Goal: Use online tool/utility: Use online tool/utility

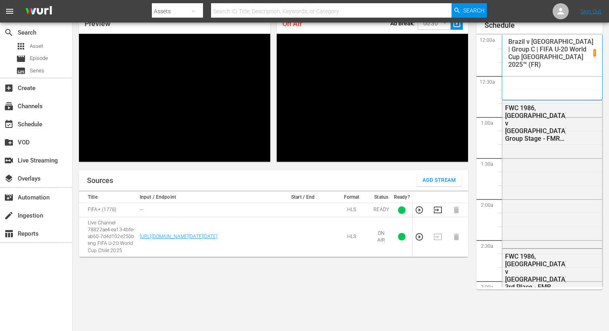
scroll to position [1780, 0]
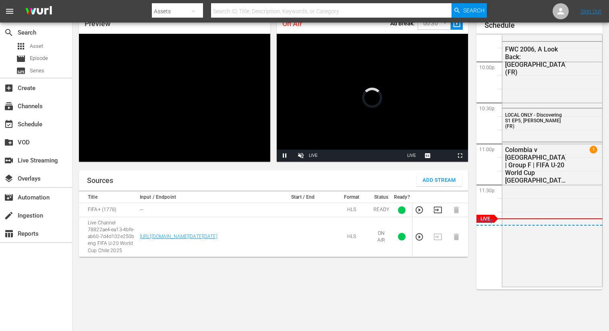
click at [442, 27] on body "menu Search By Assets Search ID, Title, Description, Keywords, or Category Sear…" at bounding box center [304, 126] width 609 height 331
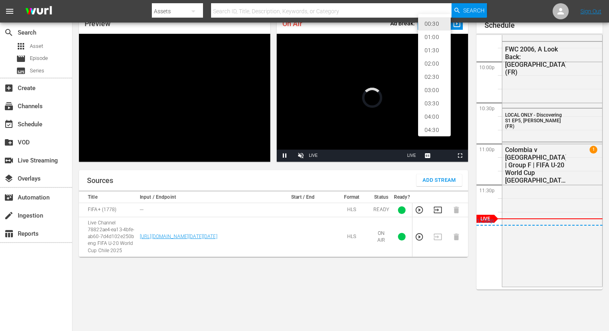
click at [432, 67] on li "02:00" at bounding box center [434, 63] width 33 height 13
type input "120"
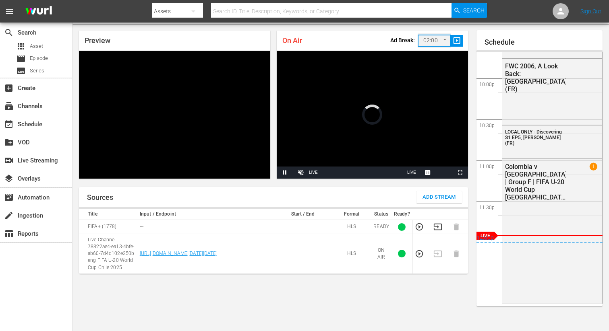
scroll to position [17, 0]
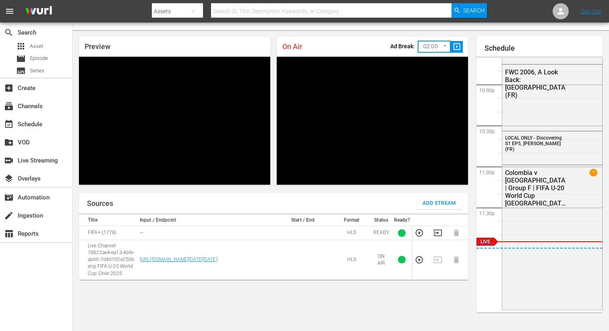
click at [459, 47] on span "slideshow_sharp" at bounding box center [456, 46] width 9 height 9
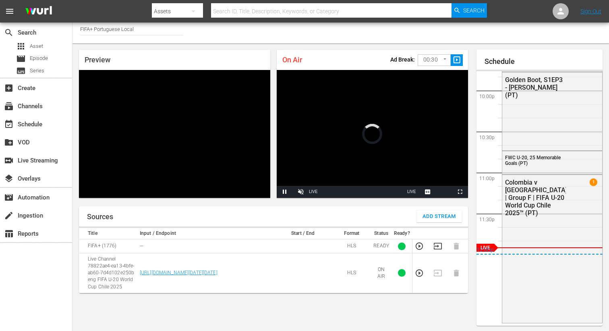
scroll to position [4, 0]
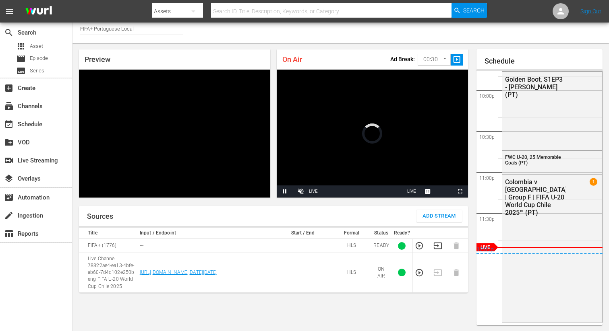
click at [440, 60] on body "menu Search By Assets Search ID, Title, Description, Keywords, or Category Sear…" at bounding box center [304, 161] width 609 height 331
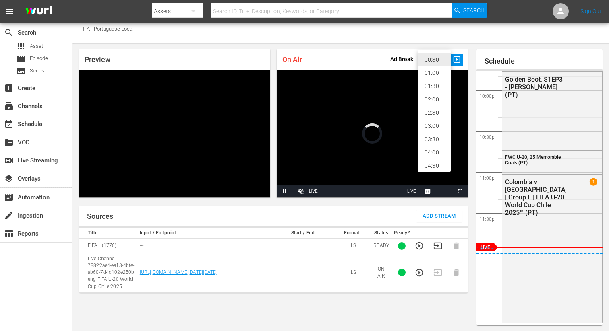
click at [428, 99] on li "02:00" at bounding box center [434, 99] width 33 height 13
type input "120"
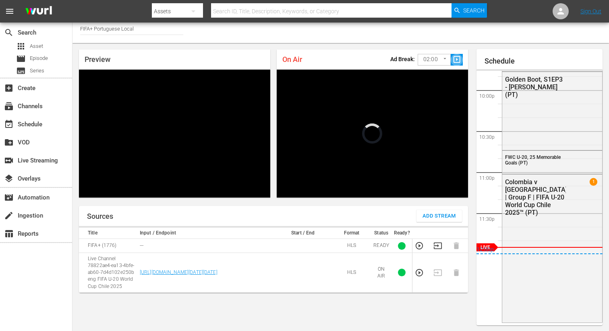
click at [457, 61] on span "slideshow_sharp" at bounding box center [456, 59] width 9 height 9
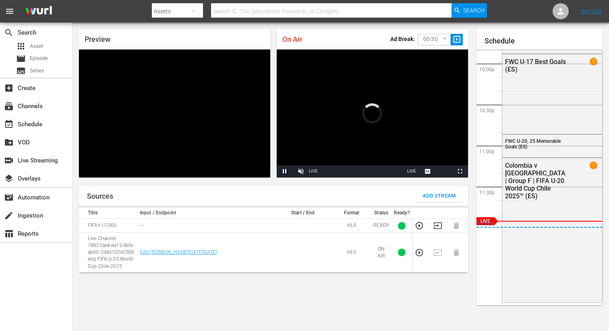
scroll to position [15, 0]
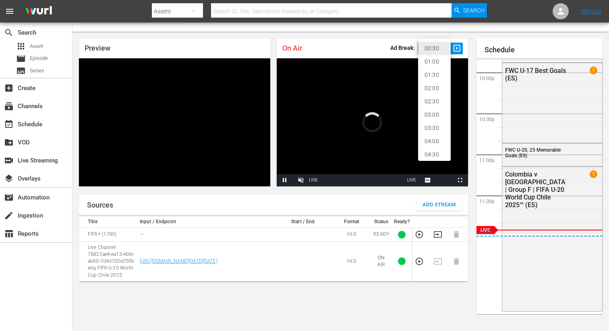
click at [426, 45] on body "menu Search By Assets Search ID, Title, Description, Keywords, or Category Sear…" at bounding box center [304, 150] width 609 height 331
click at [426, 86] on li "02:00" at bounding box center [434, 88] width 33 height 13
type input "120"
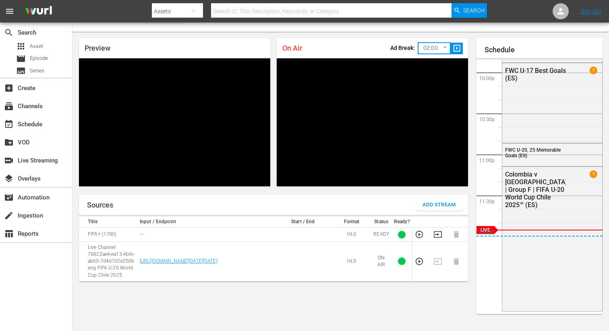
click at [453, 50] on span "slideshow_sharp" at bounding box center [456, 48] width 9 height 9
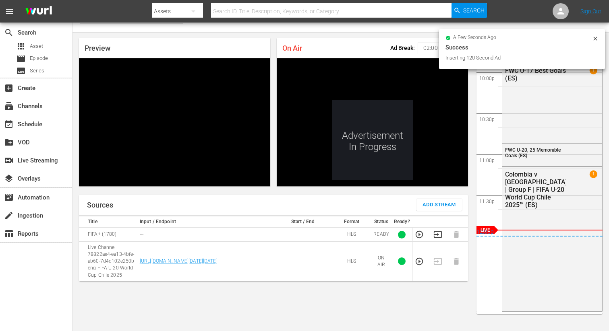
click at [595, 39] on icon at bounding box center [595, 38] width 6 height 6
